Goal: Book appointment/travel/reservation

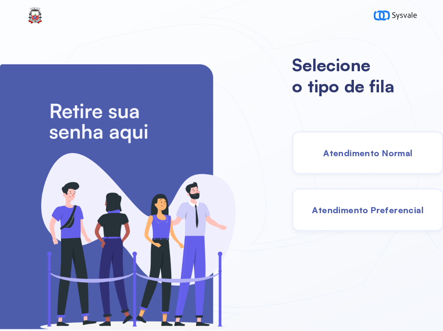
click at [357, 158] on span "Atendimento Normal" at bounding box center [367, 153] width 89 height 11
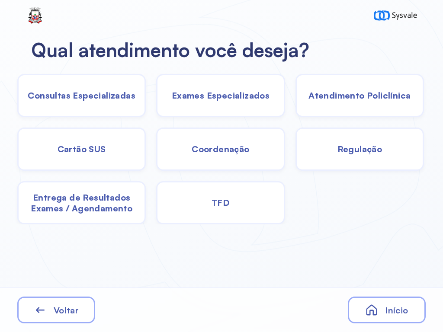
click at [213, 93] on span "Exames Especializados" at bounding box center [221, 95] width 98 height 11
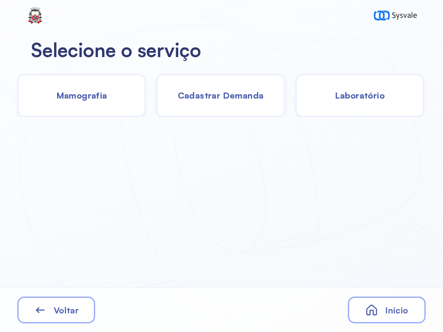
click at [352, 96] on span "Laboratório" at bounding box center [359, 95] width 50 height 11
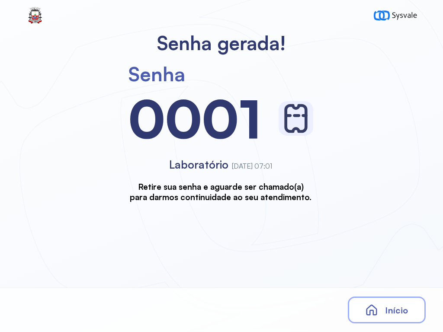
click at [395, 313] on span "Início" at bounding box center [396, 310] width 23 height 11
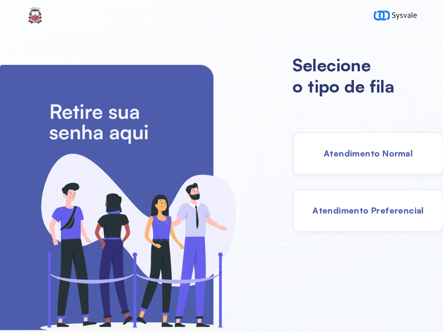
click at [356, 147] on div "Atendimento Normal" at bounding box center [367, 153] width 151 height 43
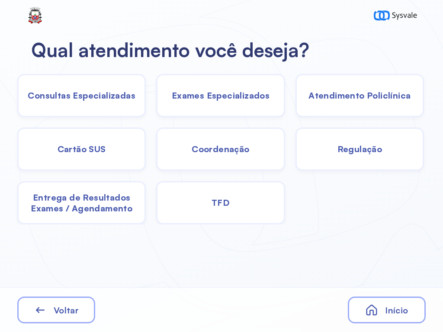
click at [211, 93] on span "Exames Especializados" at bounding box center [221, 95] width 98 height 11
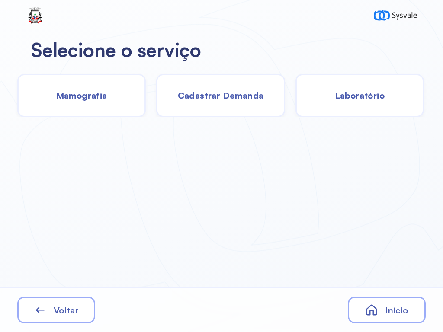
click at [364, 97] on span "Laboratório" at bounding box center [359, 95] width 50 height 11
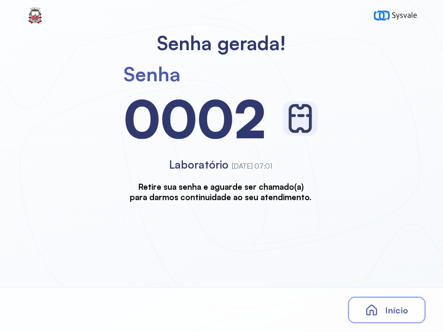
click at [385, 306] on span "Início" at bounding box center [396, 310] width 23 height 11
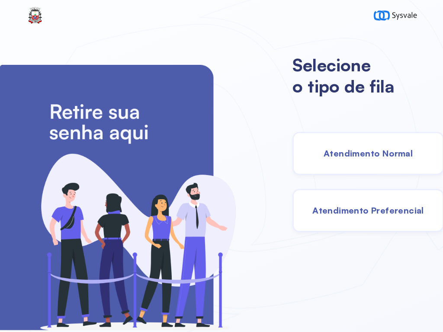
click at [376, 146] on div "Atendimento Normal" at bounding box center [367, 153] width 151 height 43
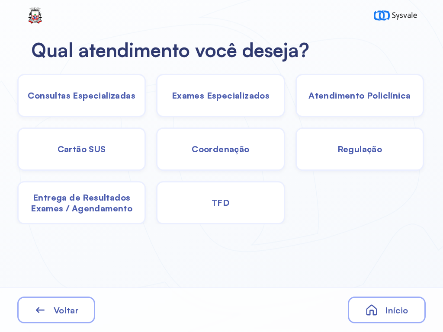
click at [220, 92] on span "Exames Especializados" at bounding box center [221, 95] width 98 height 11
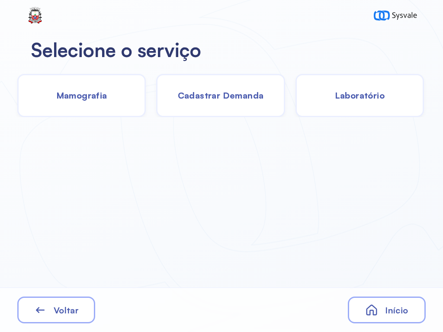
click at [355, 94] on span "Laboratório" at bounding box center [359, 95] width 50 height 11
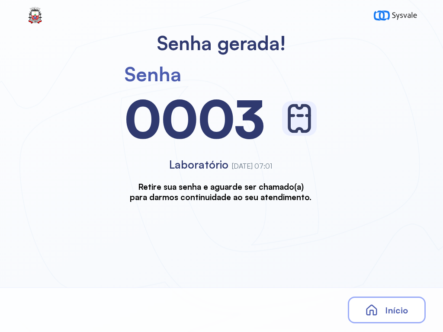
click at [384, 317] on div "Início" at bounding box center [386, 309] width 78 height 27
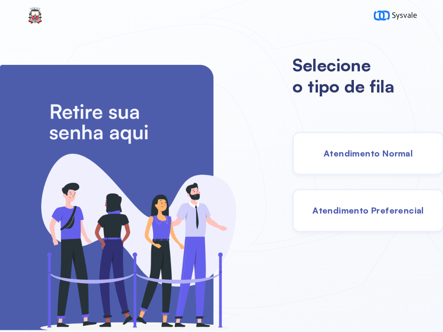
click at [370, 159] on span "Atendimento Normal" at bounding box center [367, 153] width 89 height 11
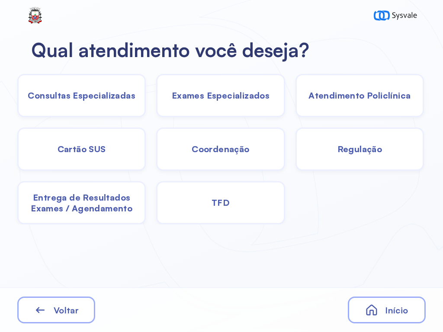
click at [204, 96] on span "Exames Especializados" at bounding box center [221, 95] width 98 height 11
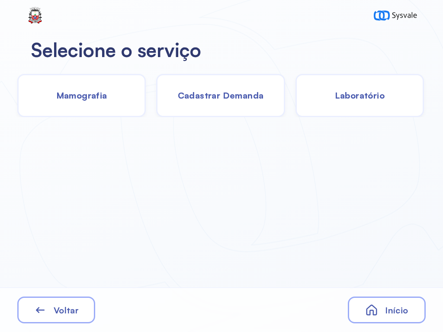
click at [363, 93] on span "Laboratório" at bounding box center [359, 95] width 50 height 11
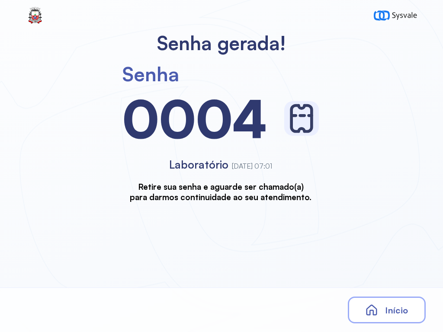
click at [376, 308] on icon at bounding box center [371, 309] width 13 height 13
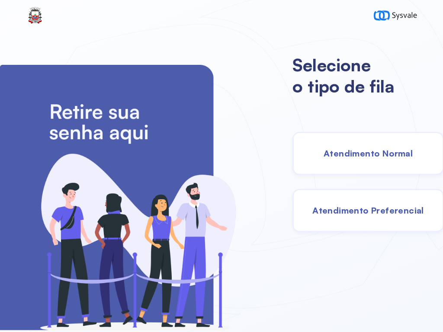
click at [355, 148] on span "Atendimento Normal" at bounding box center [367, 153] width 89 height 11
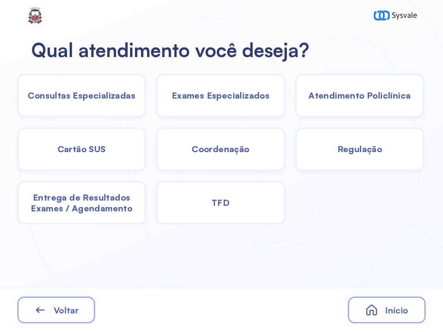
click at [206, 90] on span "Exames Especializados" at bounding box center [221, 95] width 98 height 11
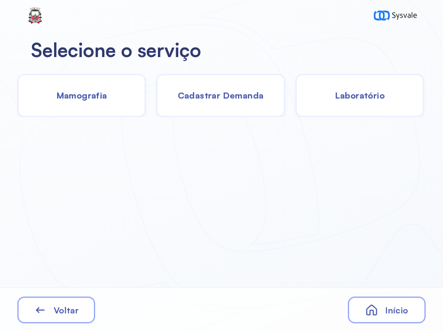
click at [358, 97] on span "Laboratório" at bounding box center [359, 95] width 50 height 11
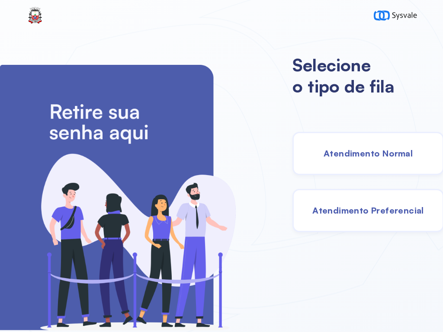
click at [344, 154] on span "Atendimento Normal" at bounding box center [367, 153] width 89 height 11
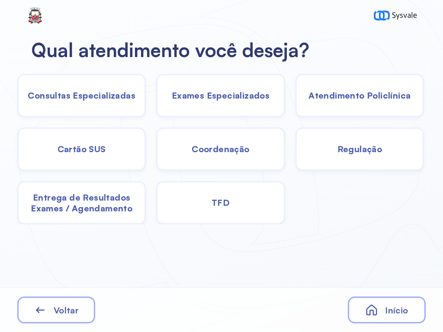
click at [204, 94] on span "Exames Especializados" at bounding box center [221, 95] width 98 height 11
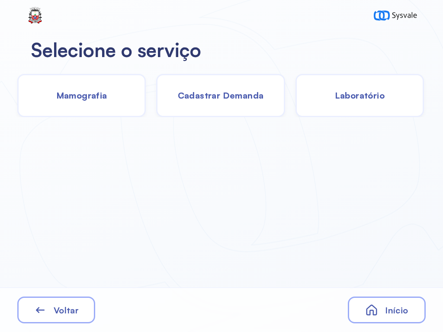
click at [366, 94] on span "Laboratório" at bounding box center [359, 95] width 50 height 11
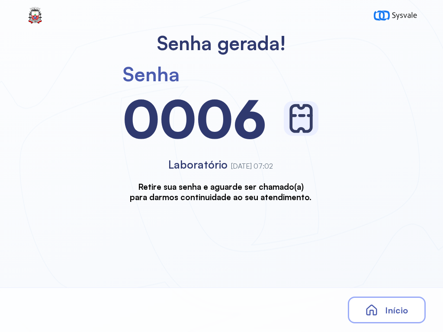
click at [384, 304] on div "Início" at bounding box center [386, 309] width 78 height 27
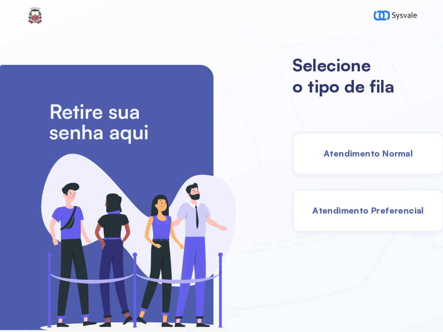
click at [350, 154] on span "Atendimento Normal" at bounding box center [367, 153] width 89 height 11
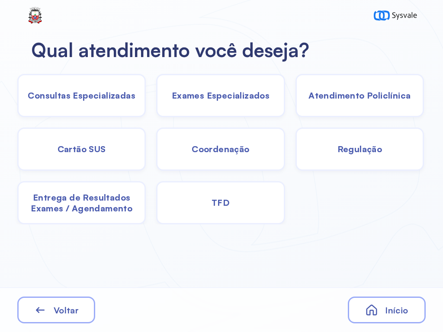
click at [209, 91] on span "Exames Especializados" at bounding box center [221, 95] width 98 height 11
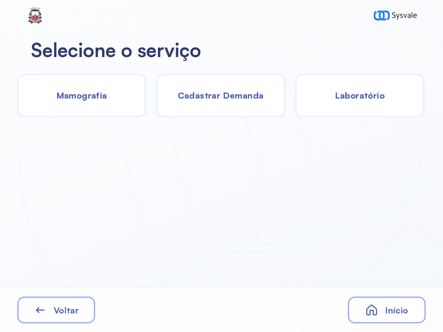
click at [360, 96] on span "Laboratório" at bounding box center [359, 95] width 50 height 11
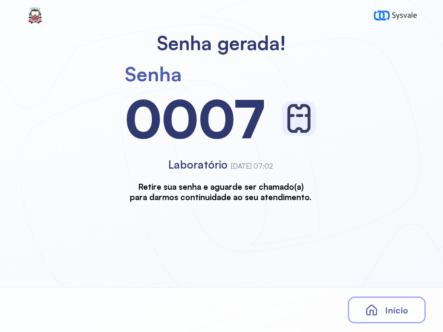
click at [368, 308] on icon at bounding box center [371, 310] width 11 height 11
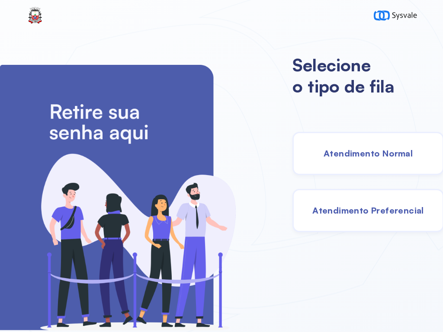
click at [345, 145] on div "Atendimento Normal" at bounding box center [367, 153] width 151 height 43
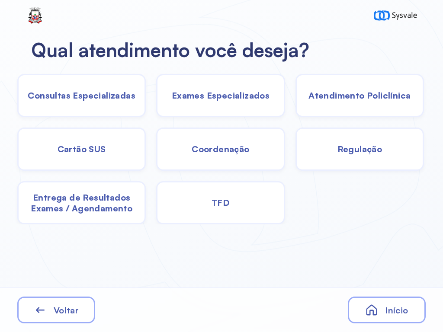
click at [86, 88] on div "Consultas Especializadas" at bounding box center [81, 95] width 128 height 43
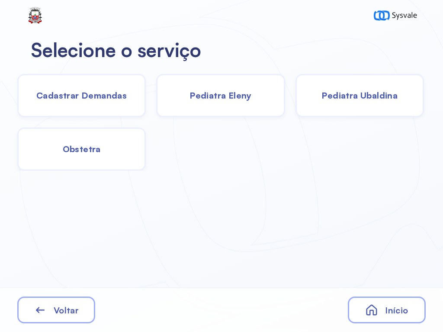
click at [89, 101] on span "Cadastrar Demandas" at bounding box center [81, 95] width 90 height 11
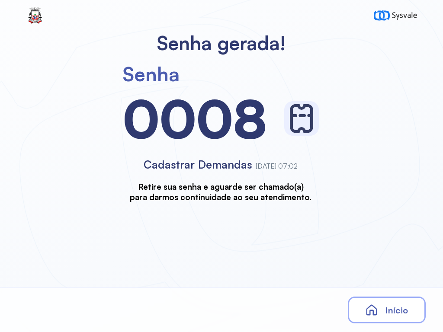
click at [390, 315] on span "Início" at bounding box center [396, 310] width 23 height 11
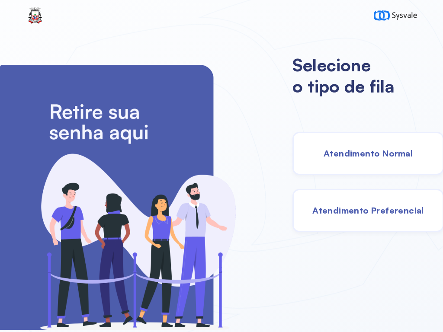
click at [365, 147] on div "Atendimento Normal" at bounding box center [367, 153] width 151 height 43
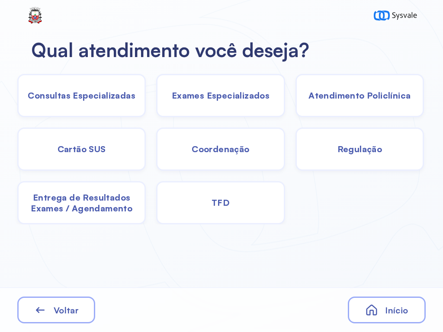
click at [217, 92] on span "Exames Especializados" at bounding box center [221, 95] width 98 height 11
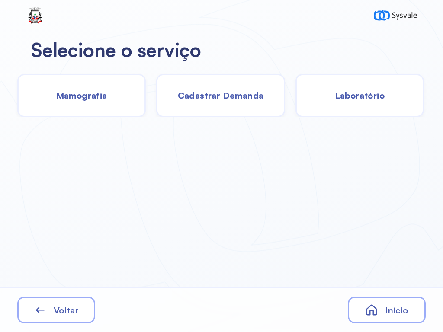
click at [217, 93] on span "Cadastrar Demanda" at bounding box center [221, 95] width 86 height 11
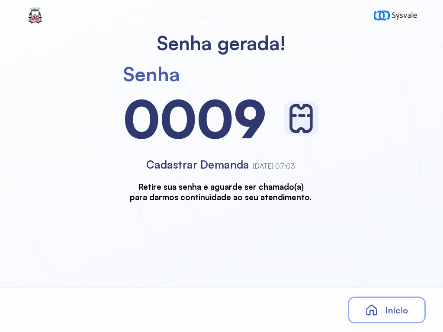
click at [368, 299] on div "Início" at bounding box center [386, 309] width 78 height 27
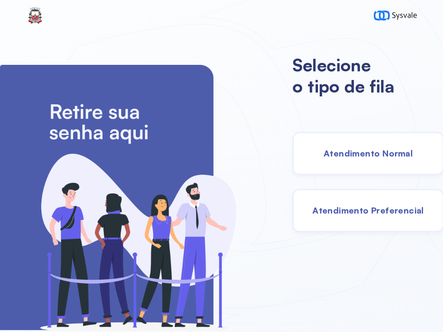
click at [356, 150] on span "Atendimento Normal" at bounding box center [367, 153] width 89 height 11
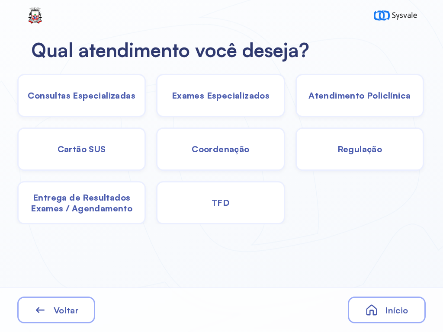
click at [203, 96] on span "Exames Especializados" at bounding box center [221, 95] width 98 height 11
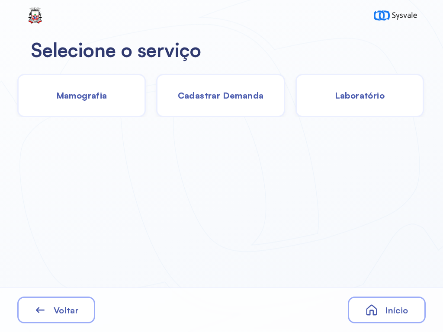
click at [354, 94] on span "Laboratório" at bounding box center [359, 95] width 50 height 11
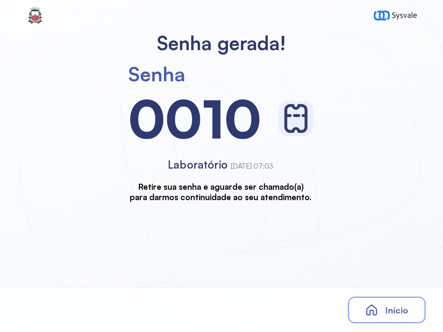
click at [395, 309] on span "Início" at bounding box center [396, 310] width 23 height 11
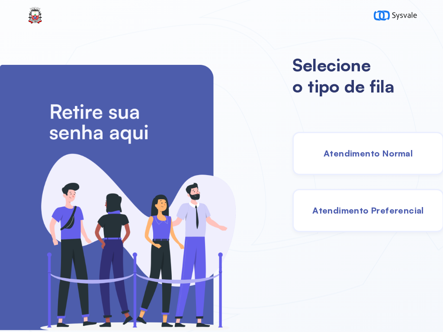
click at [359, 156] on span "Atendimento Normal" at bounding box center [367, 153] width 89 height 11
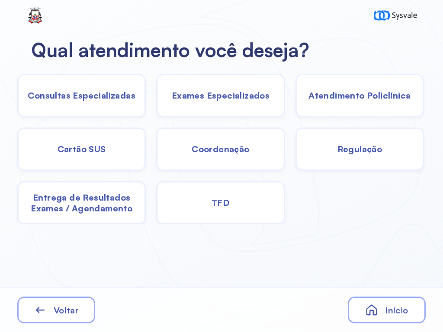
click at [223, 100] on span "Exames Especializados" at bounding box center [221, 95] width 98 height 11
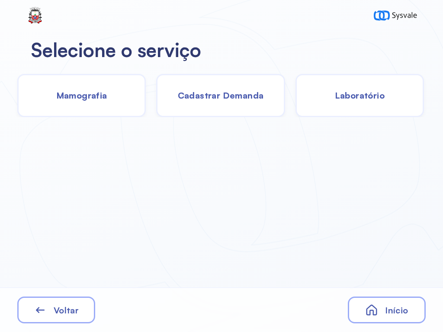
click at [220, 93] on span "Cadastrar Demanda" at bounding box center [221, 95] width 86 height 11
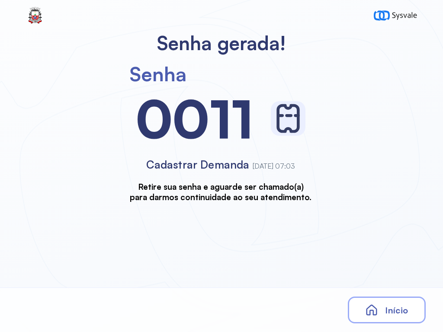
click at [385, 312] on span "Início" at bounding box center [396, 310] width 23 height 11
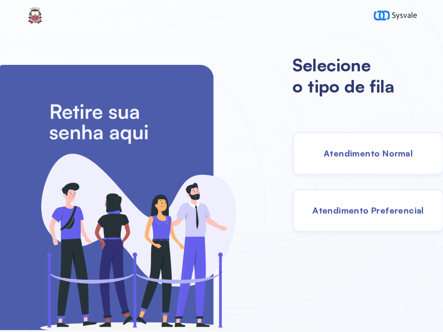
click at [353, 164] on div "Atendimento Normal" at bounding box center [367, 153] width 151 height 43
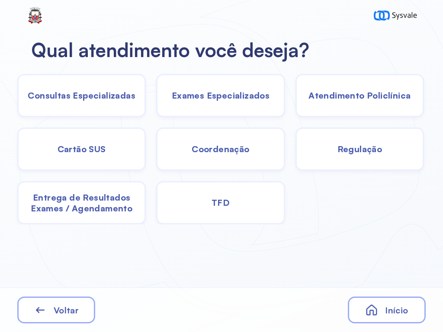
click at [214, 93] on span "Exames Especializados" at bounding box center [221, 95] width 98 height 11
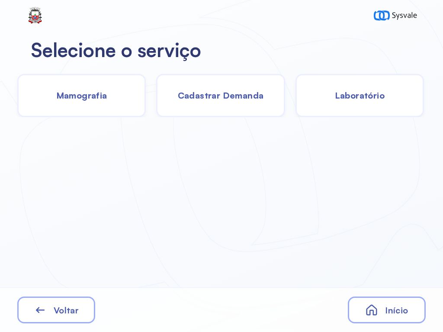
click at [362, 96] on span "Laboratório" at bounding box center [359, 95] width 50 height 11
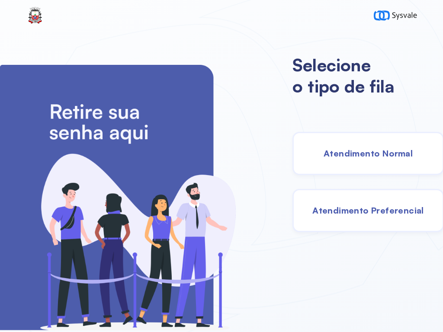
click at [350, 150] on span "Atendimento Normal" at bounding box center [367, 153] width 89 height 11
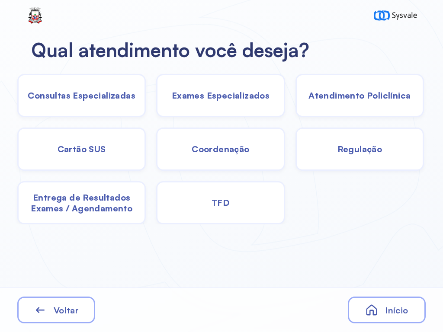
click at [219, 96] on span "Exames Especializados" at bounding box center [221, 95] width 98 height 11
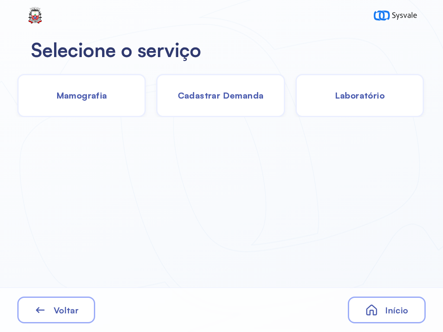
click at [355, 99] on span "Laboratório" at bounding box center [359, 95] width 50 height 11
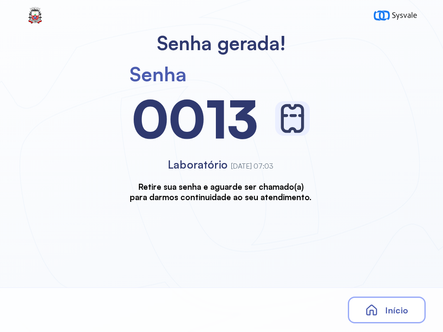
click at [367, 304] on icon at bounding box center [371, 309] width 13 height 13
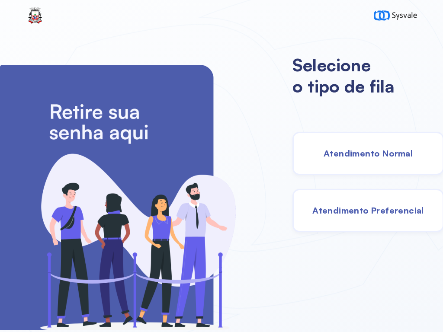
click at [352, 149] on span "Atendimento Normal" at bounding box center [367, 153] width 89 height 11
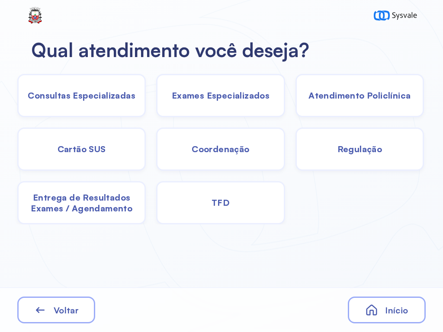
click at [215, 97] on span "Exames Especializados" at bounding box center [221, 95] width 98 height 11
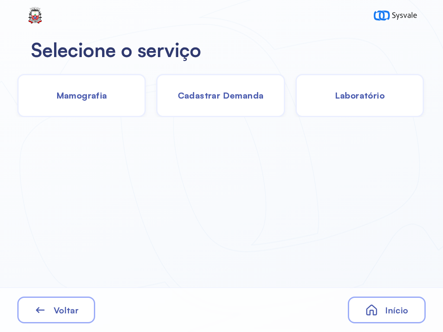
click at [364, 95] on span "Laboratório" at bounding box center [359, 95] width 50 height 11
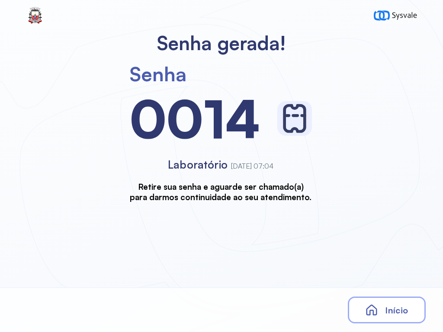
click at [394, 306] on span "Início" at bounding box center [396, 310] width 23 height 11
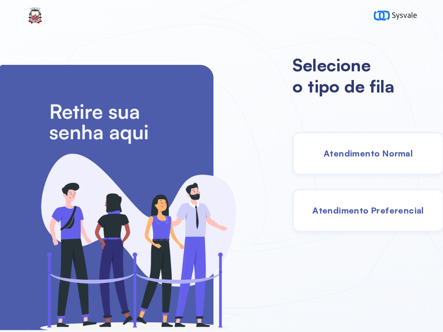
click at [357, 145] on div "Atendimento Normal" at bounding box center [367, 153] width 151 height 43
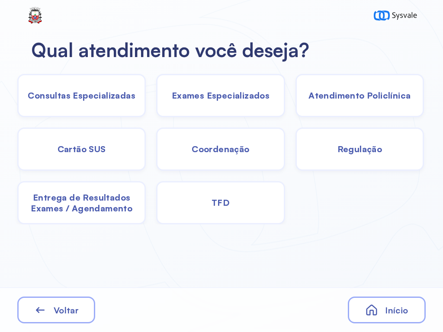
click at [220, 198] on span "TFD" at bounding box center [220, 202] width 18 height 11
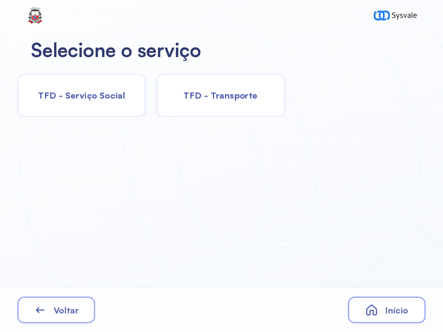
click at [226, 96] on span "TFD - Transporte" at bounding box center [220, 95] width 74 height 11
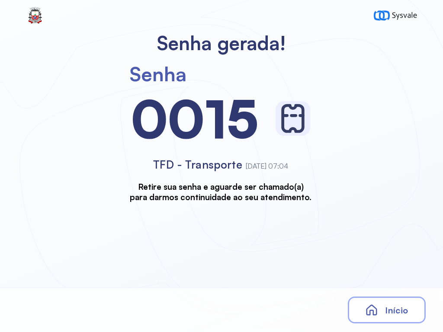
click at [366, 310] on icon at bounding box center [371, 309] width 13 height 13
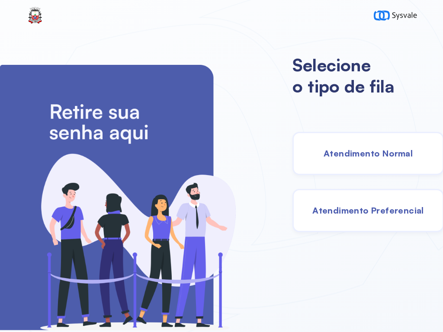
click at [352, 155] on span "Atendimento Normal" at bounding box center [367, 153] width 89 height 11
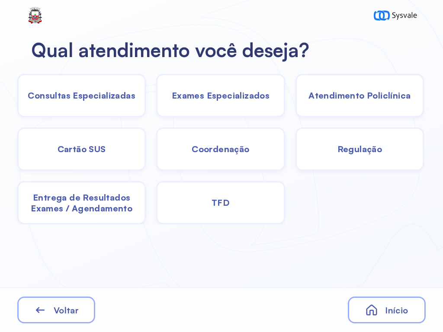
click at [223, 92] on span "Exames Especializados" at bounding box center [221, 95] width 98 height 11
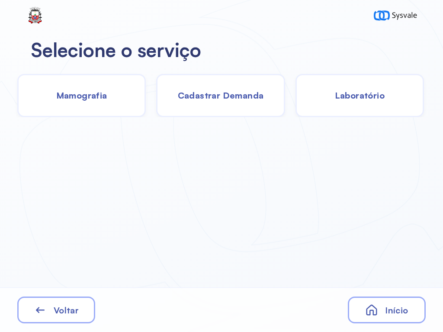
click at [356, 96] on span "Laboratório" at bounding box center [359, 95] width 50 height 11
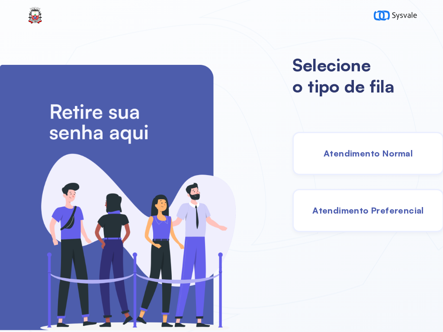
click at [341, 154] on span "Atendimento Normal" at bounding box center [367, 153] width 89 height 11
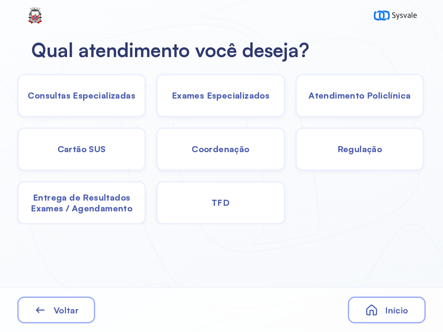
click at [220, 92] on span "Exames Especializados" at bounding box center [221, 95] width 98 height 11
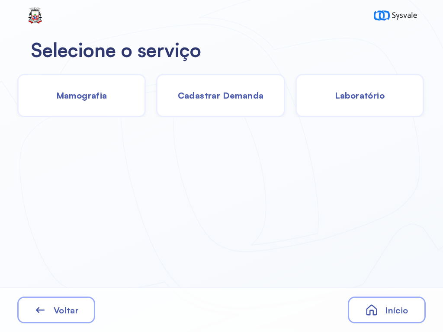
click at [356, 95] on span "Laboratório" at bounding box center [359, 95] width 50 height 11
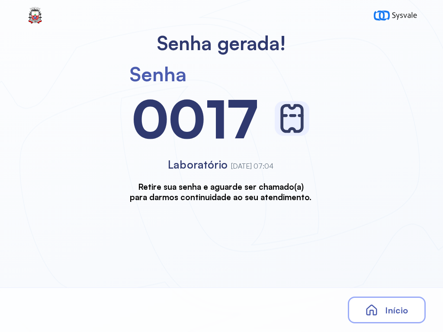
click at [391, 305] on span "Início" at bounding box center [396, 310] width 23 height 11
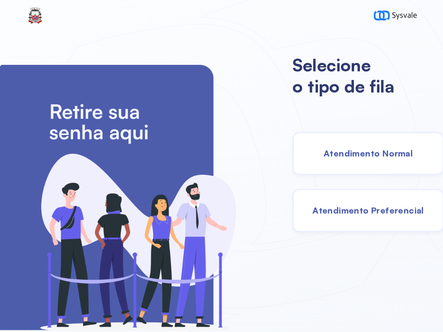
click at [358, 151] on span "Atendimento Normal" at bounding box center [367, 153] width 89 height 11
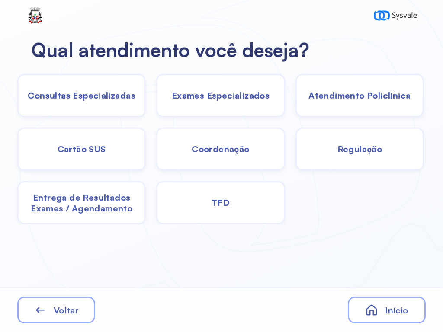
click at [214, 85] on div "Exames Especializados" at bounding box center [220, 95] width 128 height 43
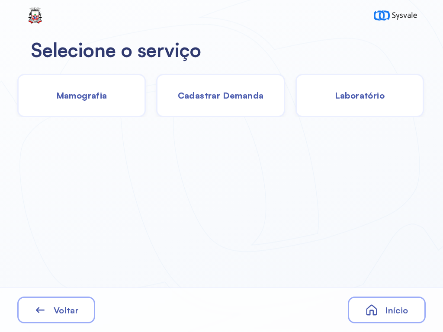
click at [367, 98] on span "Laboratório" at bounding box center [359, 95] width 50 height 11
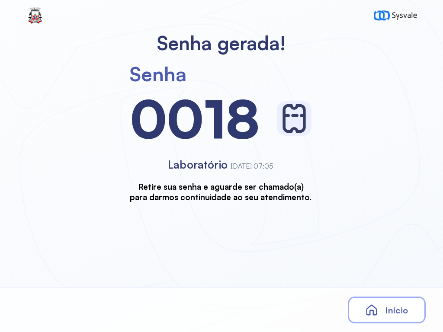
click at [358, 305] on div "Início" at bounding box center [386, 309] width 78 height 27
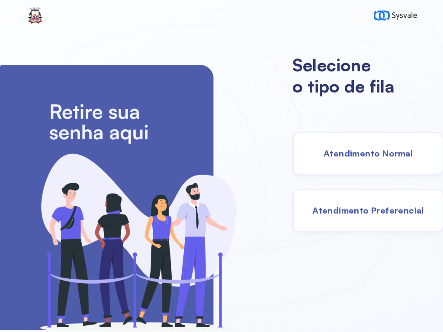
click at [351, 156] on span "Atendimento Normal" at bounding box center [367, 153] width 89 height 11
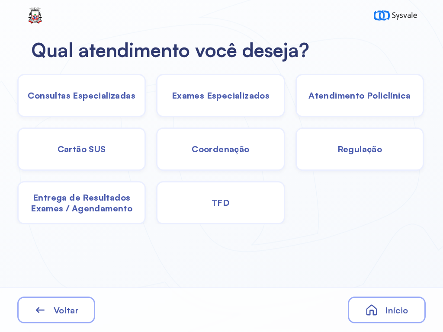
click at [223, 93] on span "Exames Especializados" at bounding box center [221, 95] width 98 height 11
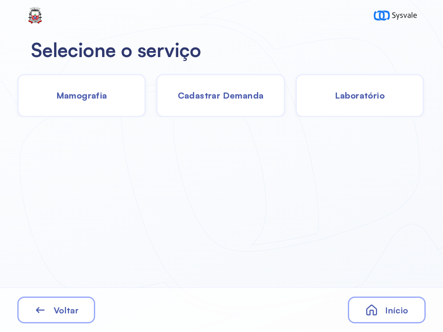
click at [363, 100] on span "Laboratório" at bounding box center [359, 95] width 50 height 11
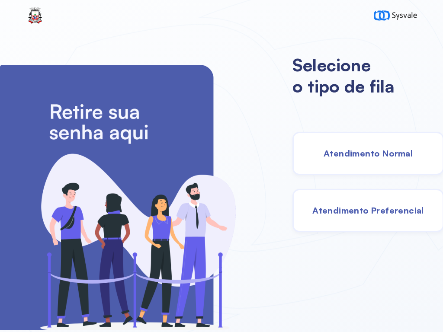
click at [341, 159] on div "Atendimento Normal" at bounding box center [367, 153] width 151 height 43
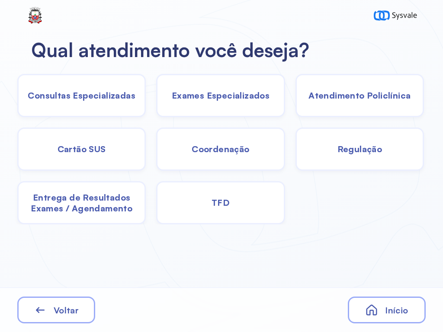
click at [213, 97] on span "Exames Especializados" at bounding box center [221, 95] width 98 height 11
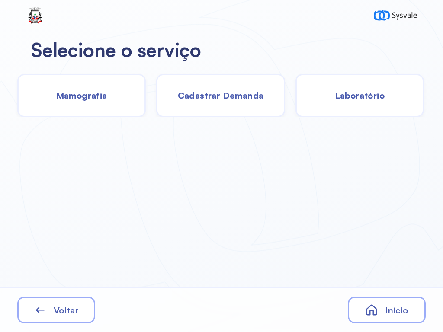
click at [365, 94] on span "Laboratório" at bounding box center [359, 95] width 50 height 11
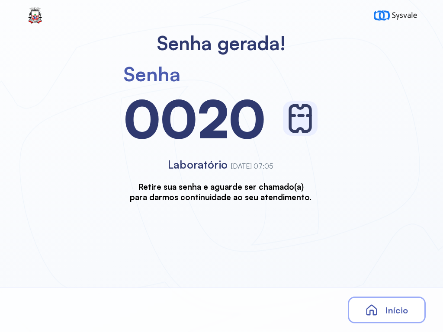
click at [378, 308] on div "Início" at bounding box center [386, 309] width 78 height 27
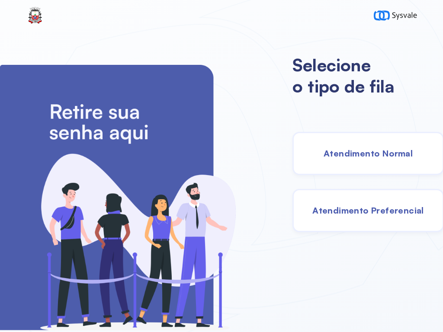
click at [360, 153] on span "Atendimento Normal" at bounding box center [367, 153] width 89 height 11
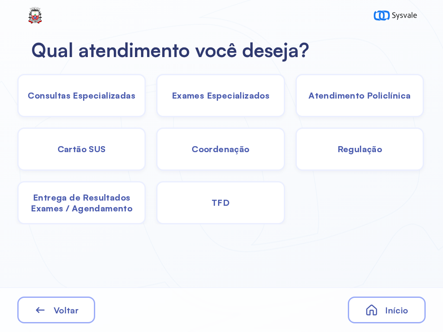
click at [237, 94] on span "Exames Especializados" at bounding box center [221, 95] width 98 height 11
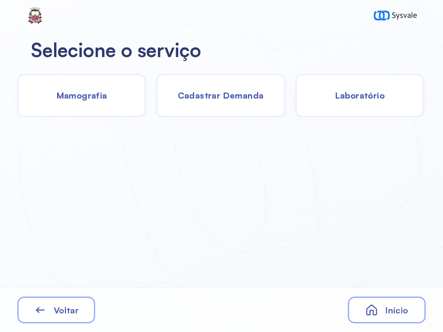
click at [212, 97] on span "Cadastrar Demanda" at bounding box center [221, 95] width 86 height 11
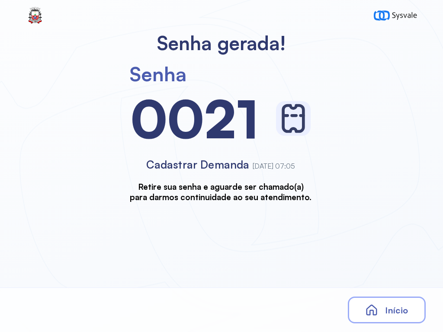
click at [388, 301] on div "Início" at bounding box center [386, 309] width 78 height 27
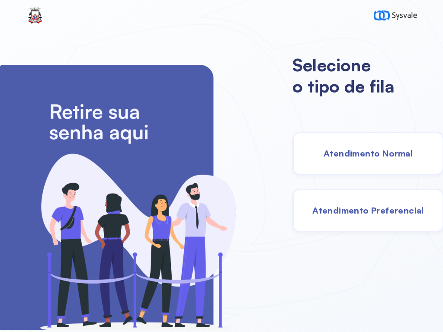
click at [355, 151] on span "Atendimento Normal" at bounding box center [367, 153] width 89 height 11
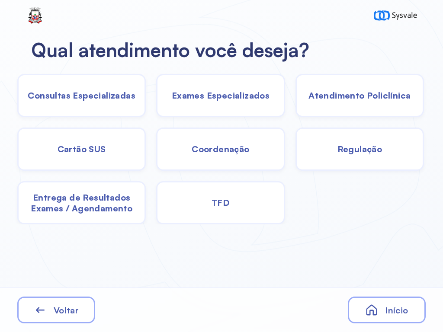
click at [220, 89] on div "Exames Especializados" at bounding box center [220, 95] width 128 height 43
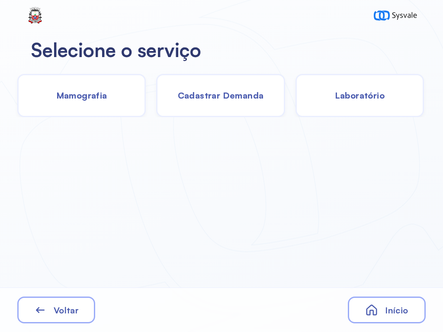
click at [215, 93] on span "Cadastrar Demanda" at bounding box center [221, 95] width 86 height 11
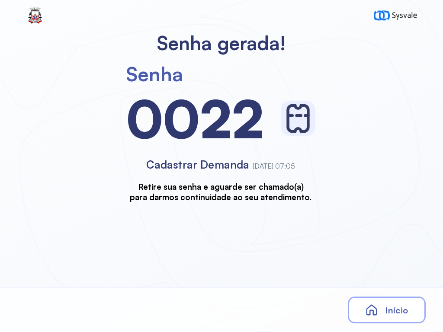
click at [377, 307] on icon at bounding box center [371, 309] width 13 height 13
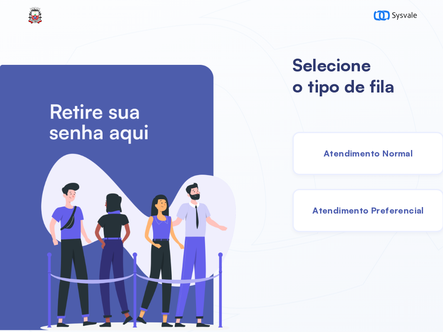
click at [357, 150] on span "Atendimento Normal" at bounding box center [367, 153] width 89 height 11
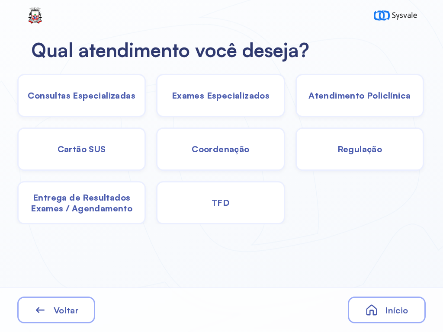
click at [214, 93] on span "Exames Especializados" at bounding box center [221, 95] width 98 height 11
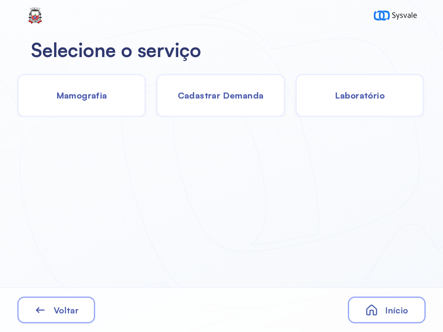
click at [223, 94] on span "Cadastrar Demanda" at bounding box center [221, 95] width 86 height 11
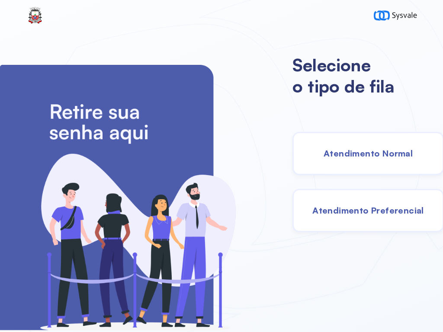
click at [327, 150] on span "Atendimento Normal" at bounding box center [367, 153] width 89 height 11
